Goal: Task Accomplishment & Management: Use online tool/utility

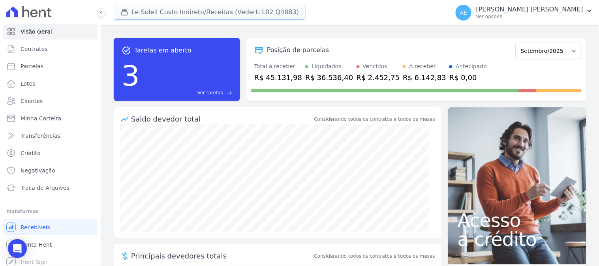
click at [171, 13] on button "Le Soleil Custo Indireto/Receitas (Vederti L02 Q4883)" at bounding box center [210, 12] width 192 height 15
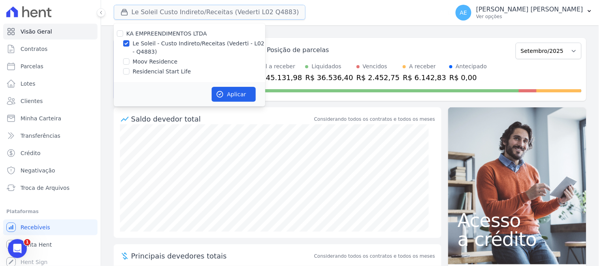
click at [168, 13] on button "Le Soleil Custo Indireto/Receitas (Vederti L02 Q4883)" at bounding box center [210, 12] width 192 height 15
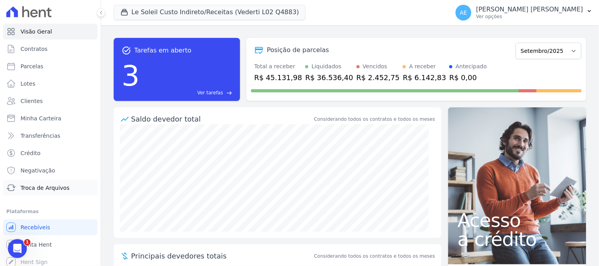
click at [56, 182] on link "Troca de Arquivos" at bounding box center [50, 188] width 94 height 16
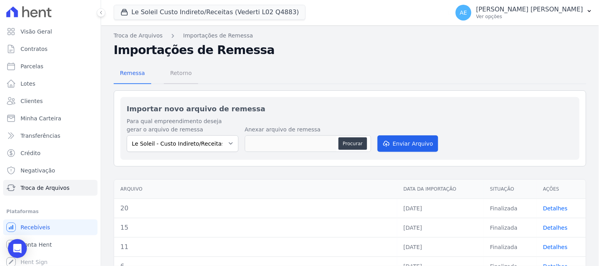
click at [183, 72] on span "Retorno" at bounding box center [180, 73] width 31 height 16
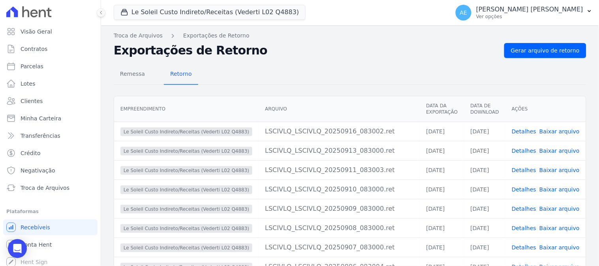
click at [182, 22] on div "Le Soleil Custo Indireto/Receitas (Vederti L02 Q4883) KA EMPREENDIMENTOS LTDA L…" at bounding box center [280, 13] width 333 height 26
click at [179, 17] on button "Le Soleil Custo Indireto/Receitas (Vederti L02 Q4883)" at bounding box center [210, 12] width 192 height 15
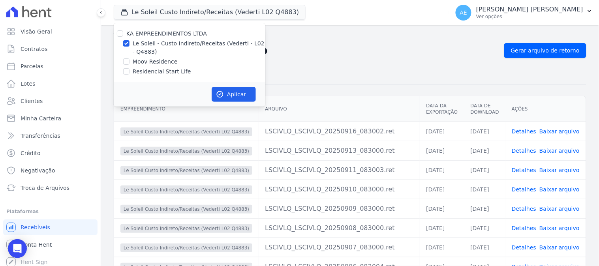
click at [147, 57] on div "KA EMPREENDIMENTOS LTDA Le Soleil - Custo Indireto/Receitas (Vederti - L02 - Q4…" at bounding box center [190, 52] width 152 height 59
click at [149, 45] on label "Le Soleil - Custo Indireto/Receitas (Vederti - L02 - Q4883)" at bounding box center [199, 47] width 133 height 17
click at [130, 45] on input "Le Soleil - Custo Indireto/Receitas (Vederti - L02 - Q4883)" at bounding box center [126, 43] width 6 height 6
checkbox input "false"
click at [149, 58] on label "Moov Residence" at bounding box center [155, 62] width 45 height 8
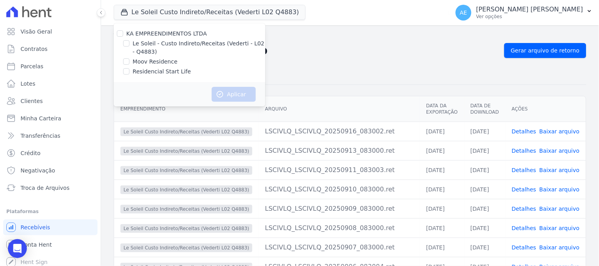
click at [130, 58] on input "Moov Residence" at bounding box center [126, 61] width 6 height 6
checkbox input "true"
click at [224, 95] on button "Aplicar" at bounding box center [234, 94] width 44 height 15
